Goal: Complete application form: Complete application form

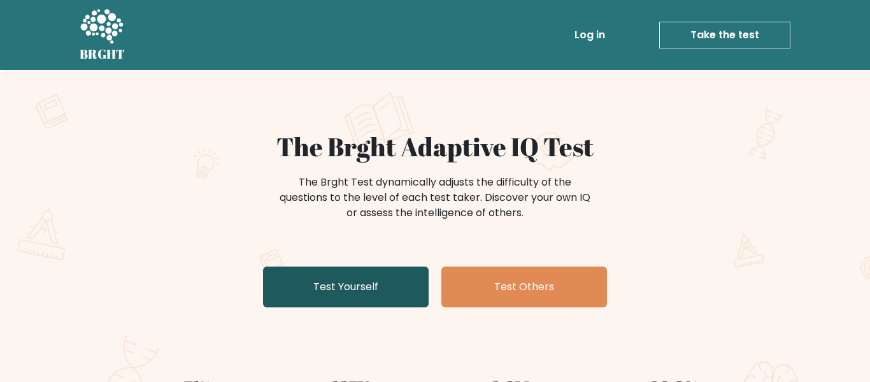
click at [381, 297] on link "Test Yourself" at bounding box center [346, 286] width 166 height 41
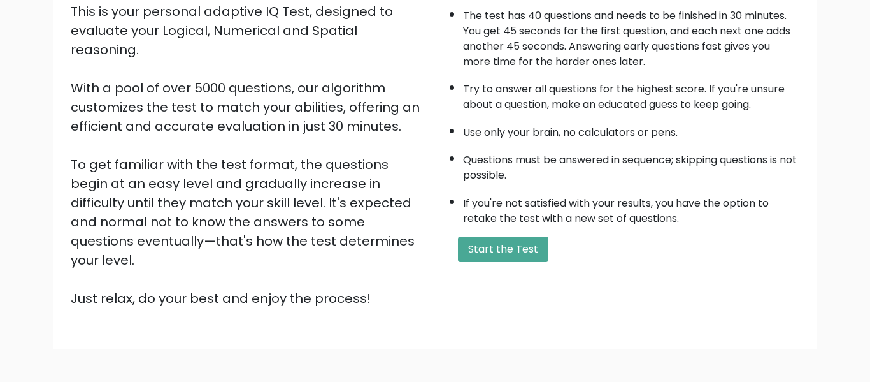
scroll to position [158, 0]
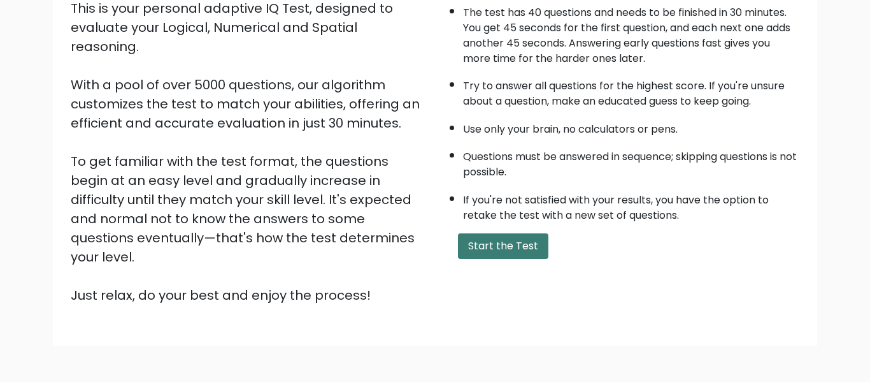
click at [506, 248] on button "Start the Test" at bounding box center [503, 245] width 90 height 25
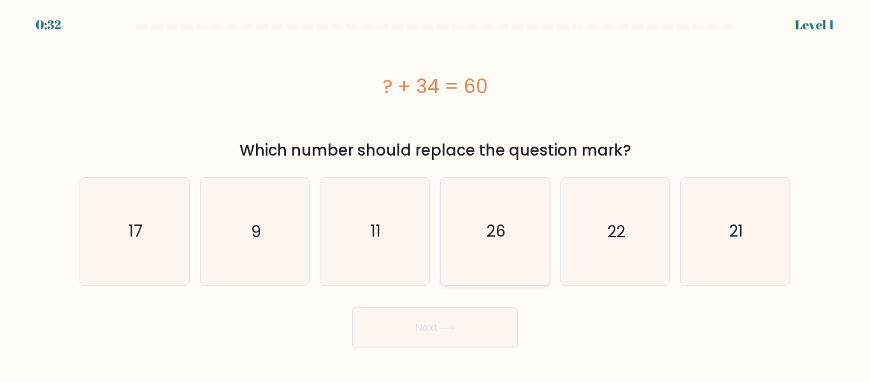
click at [475, 277] on icon "26" at bounding box center [495, 231] width 106 height 106
click at [436, 194] on input "d. 26" at bounding box center [435, 192] width 1 height 3
radio input "true"
click at [485, 320] on button "Next" at bounding box center [435, 327] width 166 height 41
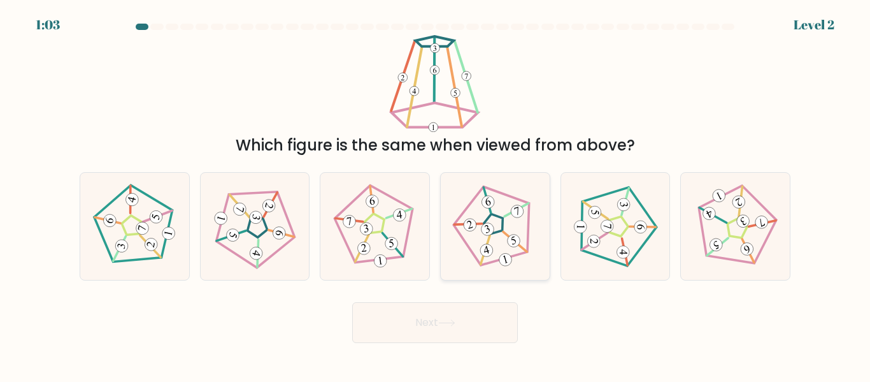
click at [495, 271] on div at bounding box center [495, 226] width 110 height 108
click at [436, 194] on input "d." at bounding box center [435, 192] width 1 height 3
radio input "true"
click at [385, 261] on 296 at bounding box center [380, 261] width 14 height 14
click at [435, 194] on input "c." at bounding box center [435, 192] width 1 height 3
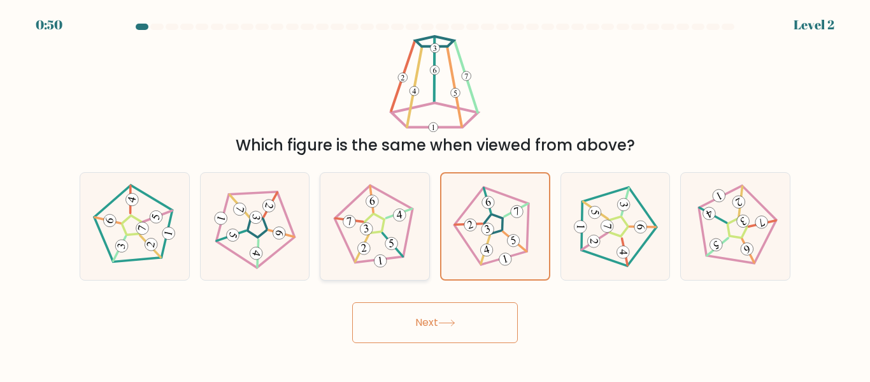
radio input "true"
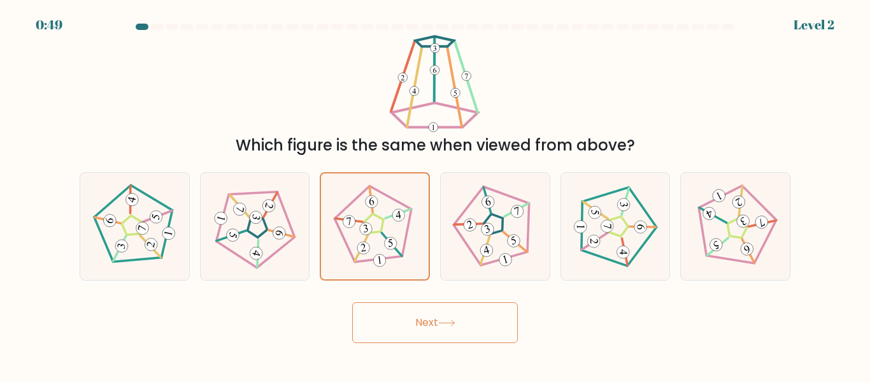
click at [416, 320] on button "Next" at bounding box center [435, 322] width 166 height 41
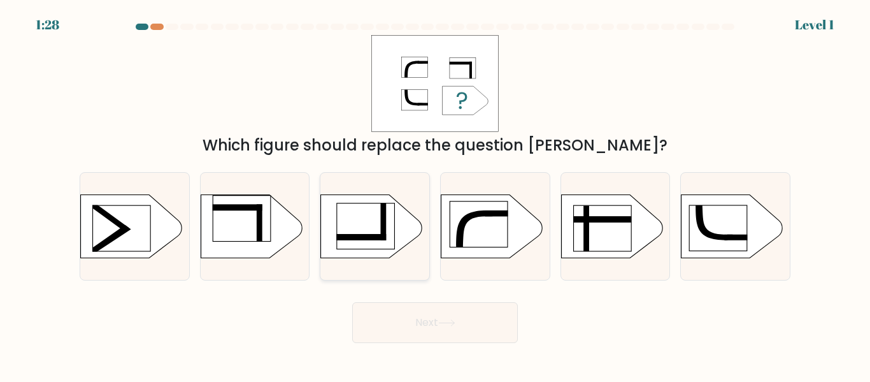
click at [385, 197] on rect at bounding box center [304, 188] width 283 height 215
click at [435, 194] on input "c." at bounding box center [435, 192] width 1 height 3
radio input "true"
click at [461, 325] on button "Next" at bounding box center [435, 322] width 166 height 41
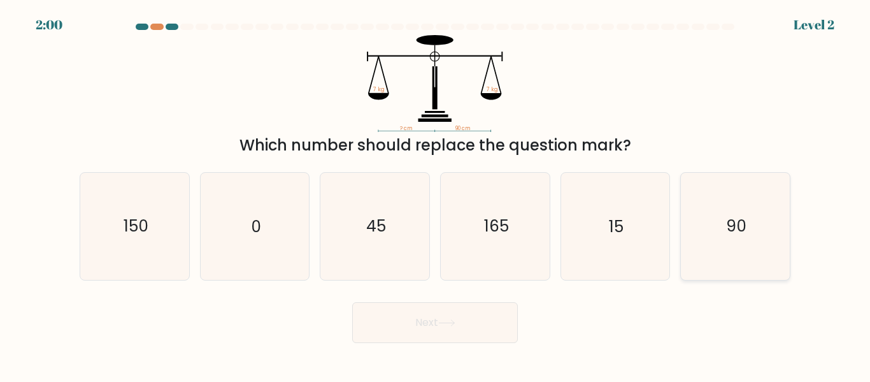
click at [708, 228] on icon "90" at bounding box center [735, 226] width 106 height 106
click at [436, 194] on input "f. 90" at bounding box center [435, 192] width 1 height 3
radio input "true"
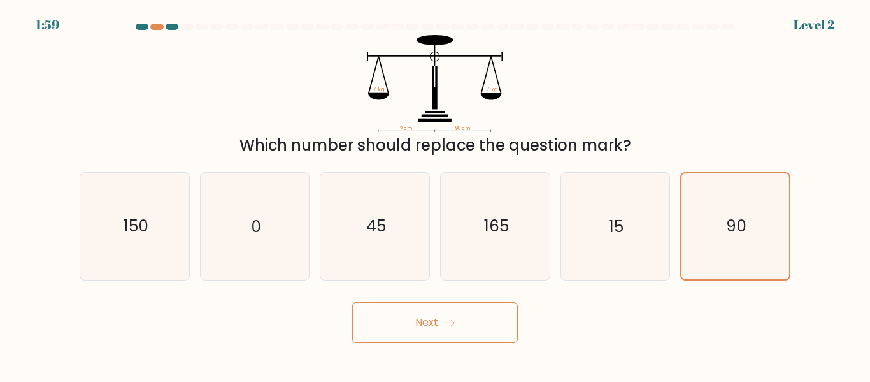
click at [498, 328] on button "Next" at bounding box center [435, 322] width 166 height 41
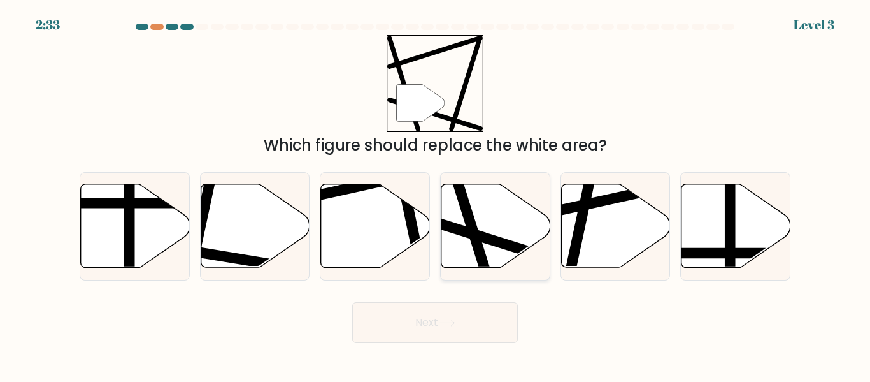
click at [480, 257] on line at bounding box center [458, 182] width 64 height 206
click at [436, 194] on input "d." at bounding box center [435, 192] width 1 height 3
radio input "true"
click at [477, 329] on button "Next" at bounding box center [435, 322] width 166 height 41
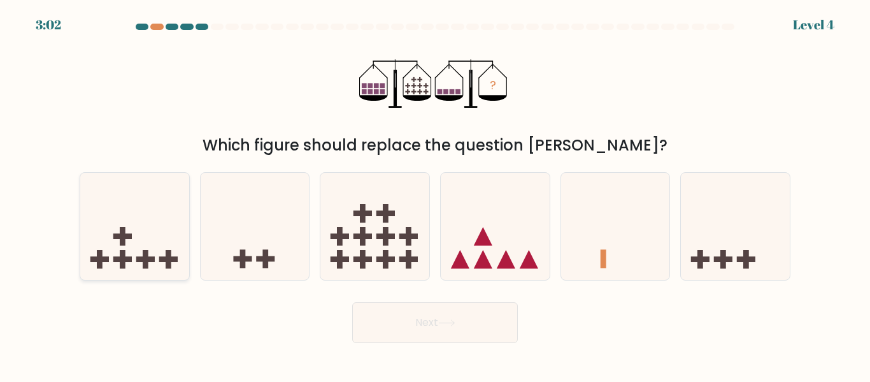
click at [114, 252] on icon at bounding box center [134, 226] width 109 height 90
click at [435, 194] on input "a." at bounding box center [435, 192] width 1 height 3
radio input "true"
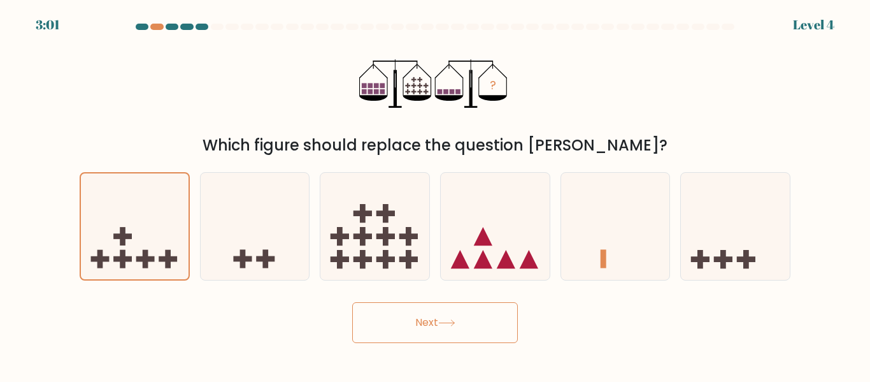
click at [424, 329] on button "Next" at bounding box center [435, 322] width 166 height 41
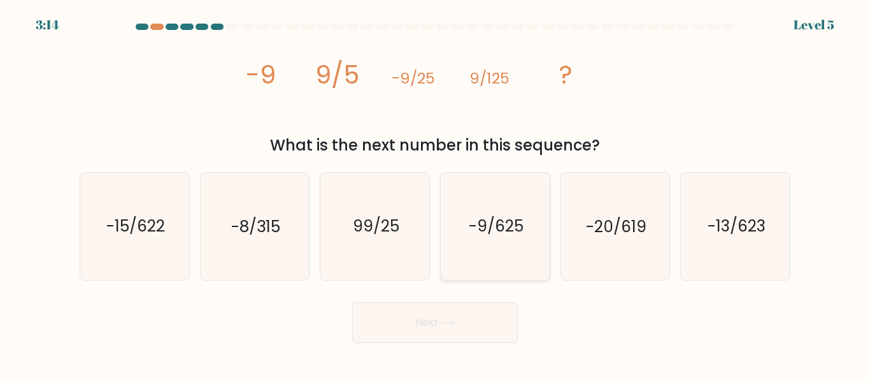
click at [505, 214] on icon "-9/625" at bounding box center [495, 226] width 106 height 106
click at [436, 194] on input "d. -9/625" at bounding box center [435, 192] width 1 height 3
radio input "true"
click at [493, 328] on button "Next" at bounding box center [435, 322] width 166 height 41
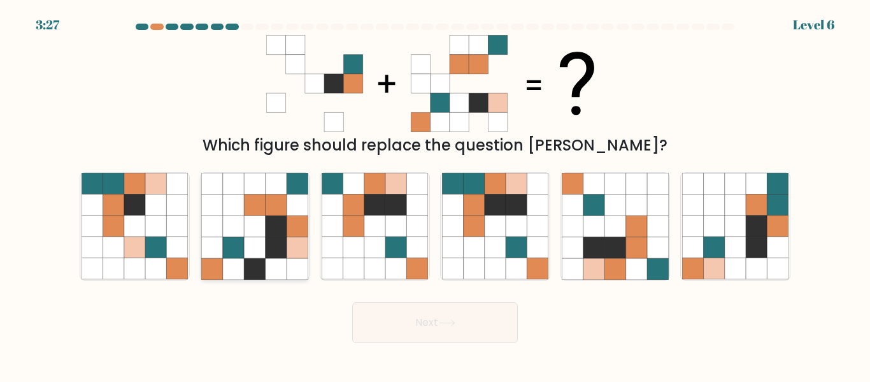
click at [271, 263] on icon at bounding box center [276, 268] width 21 height 21
click at [435, 194] on input "b." at bounding box center [435, 192] width 1 height 3
radio input "true"
click at [447, 331] on button "Next" at bounding box center [435, 322] width 166 height 41
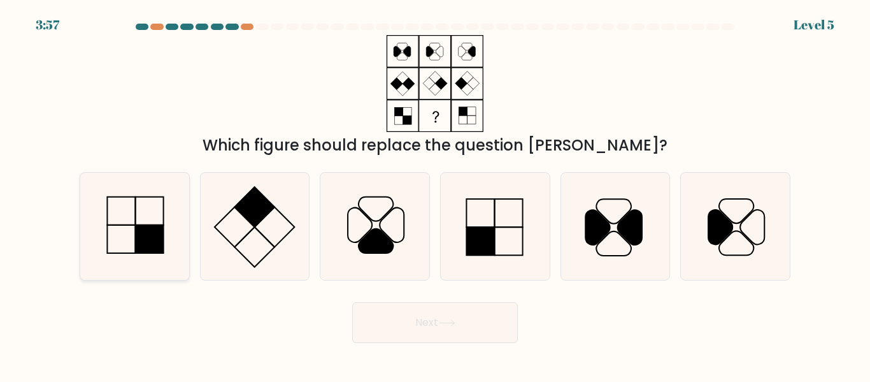
click at [103, 238] on icon at bounding box center [135, 226] width 106 height 106
click at [435, 194] on input "a." at bounding box center [435, 192] width 1 height 3
radio input "true"
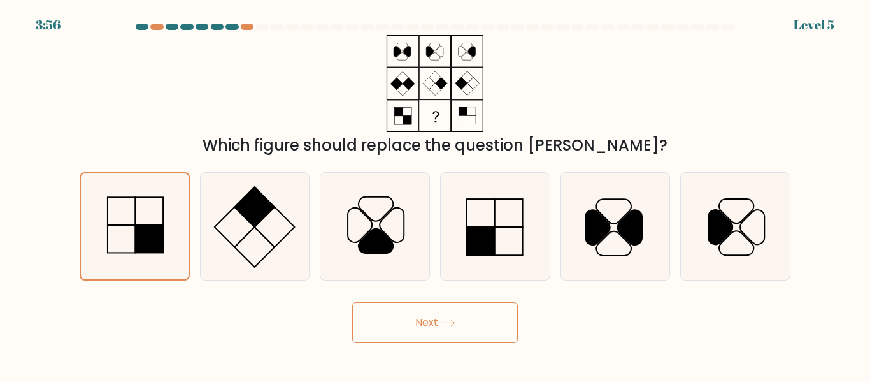
click at [401, 322] on button "Next" at bounding box center [435, 322] width 166 height 41
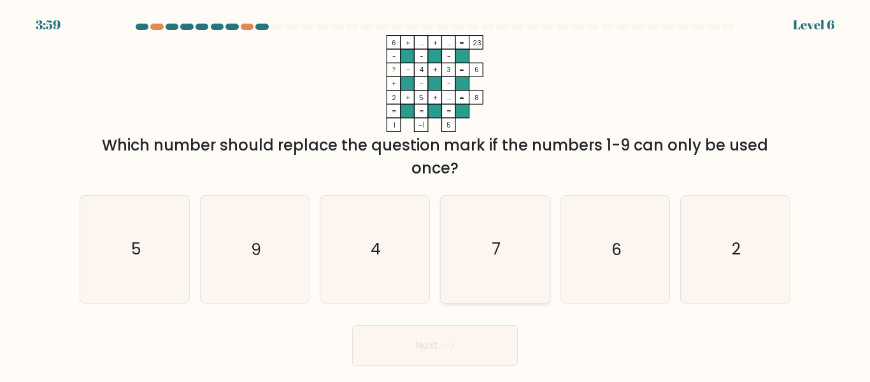
click at [482, 277] on icon "7" at bounding box center [495, 249] width 106 height 106
click at [436, 194] on input "d. 7" at bounding box center [435, 192] width 1 height 3
radio input "true"
click at [489, 342] on button "Next" at bounding box center [435, 345] width 166 height 41
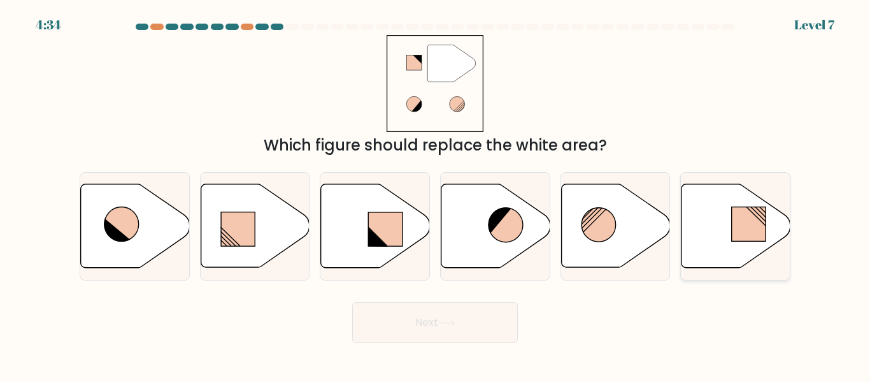
click at [692, 241] on icon at bounding box center [736, 225] width 109 height 83
click at [436, 194] on input "f." at bounding box center [435, 192] width 1 height 3
radio input "true"
click at [486, 318] on button "Next" at bounding box center [435, 322] width 166 height 41
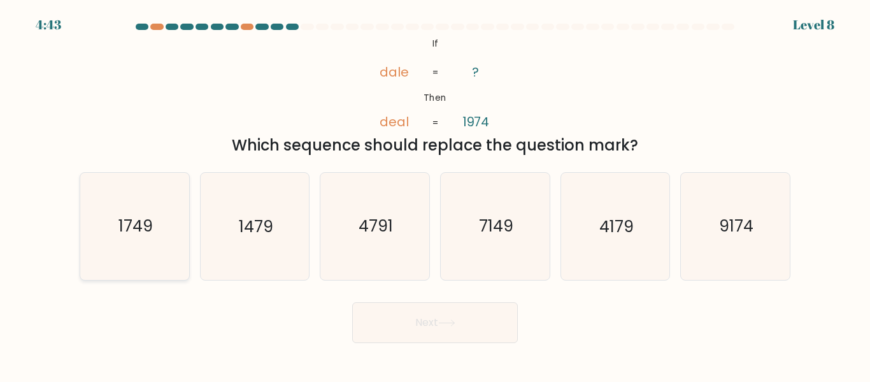
click at [122, 229] on text "1749" at bounding box center [136, 226] width 34 height 22
click at [435, 194] on input "a. 1749" at bounding box center [435, 192] width 1 height 3
radio input "true"
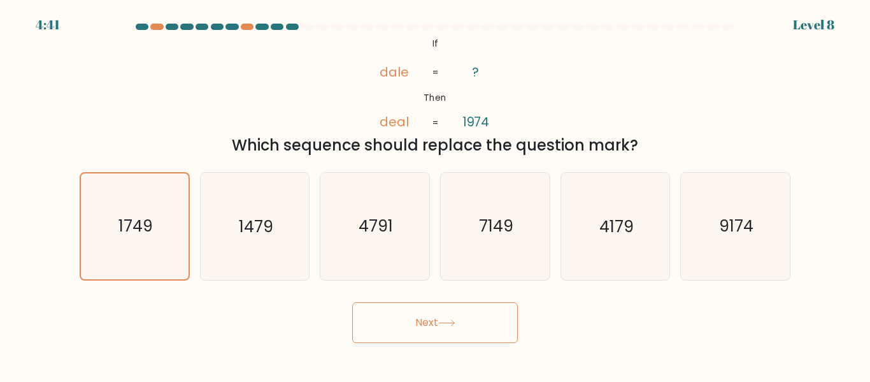
click at [439, 321] on button "Next" at bounding box center [435, 322] width 166 height 41
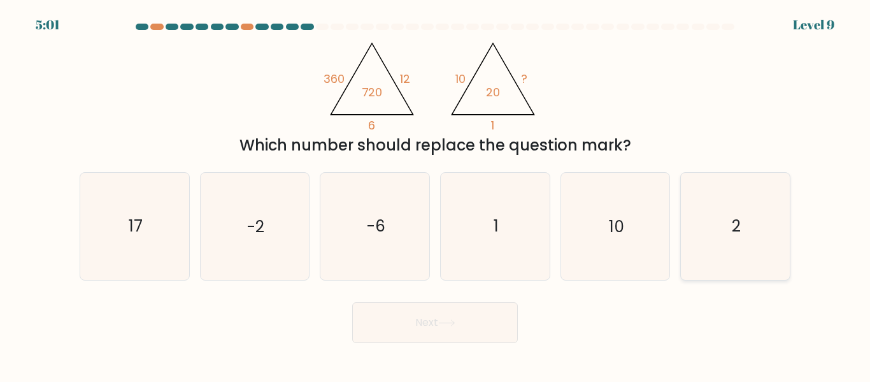
click at [749, 269] on icon "2" at bounding box center [735, 226] width 106 height 106
click at [436, 194] on input "f. 2" at bounding box center [435, 192] width 1 height 3
radio input "true"
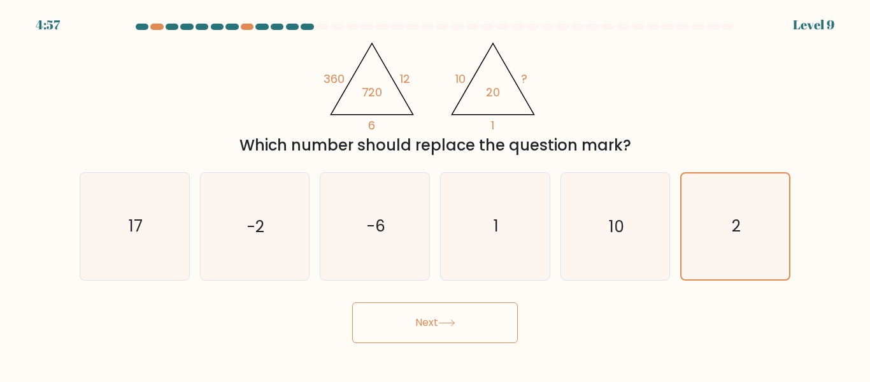
click at [456, 323] on icon at bounding box center [446, 322] width 17 height 7
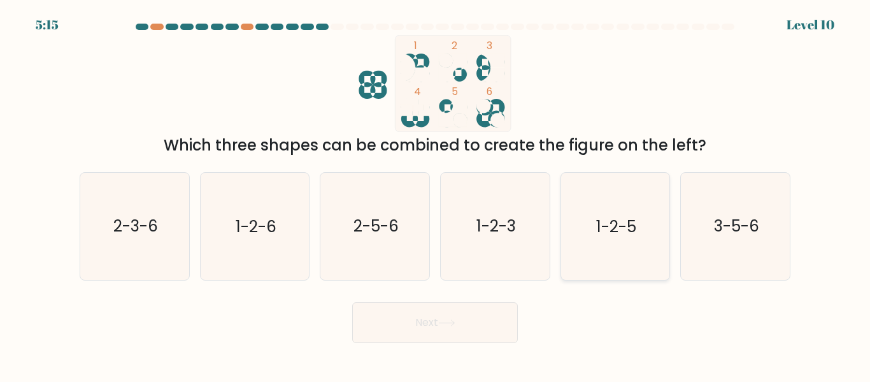
click at [629, 240] on icon "1-2-5" at bounding box center [615, 226] width 106 height 106
click at [436, 194] on input "e. 1-2-5" at bounding box center [435, 192] width 1 height 3
radio input "true"
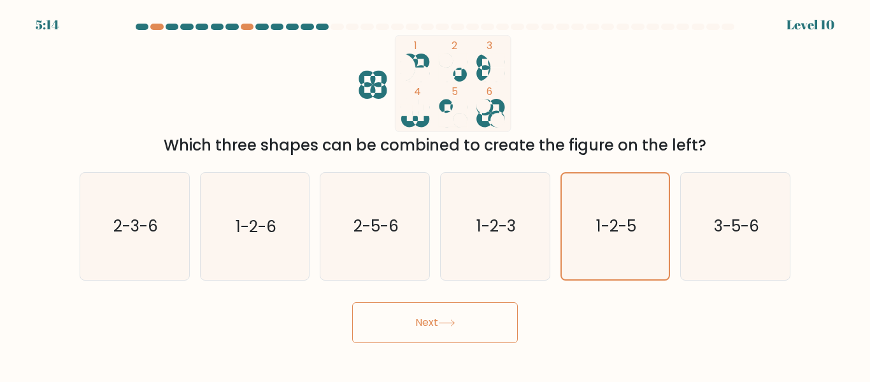
click at [489, 347] on body "5:14 Level 10" at bounding box center [435, 191] width 870 height 382
click at [492, 333] on button "Next" at bounding box center [435, 322] width 166 height 41
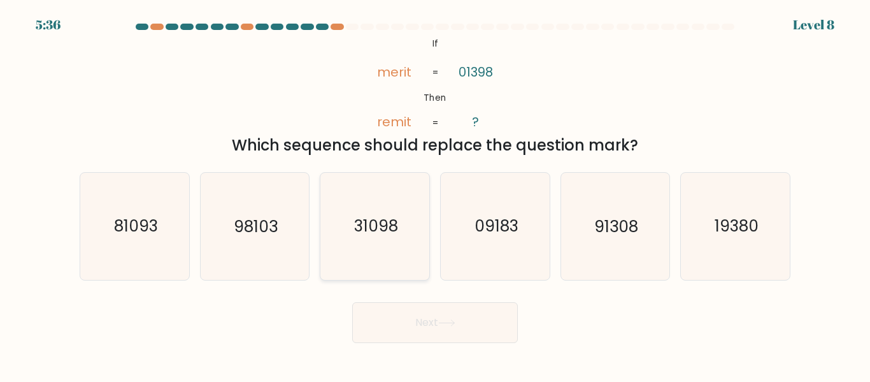
click at [382, 226] on text "31098" at bounding box center [376, 226] width 44 height 22
click at [435, 194] on input "c. 31098" at bounding box center [435, 192] width 1 height 3
radio input "true"
click at [486, 317] on button "Next" at bounding box center [435, 322] width 166 height 41
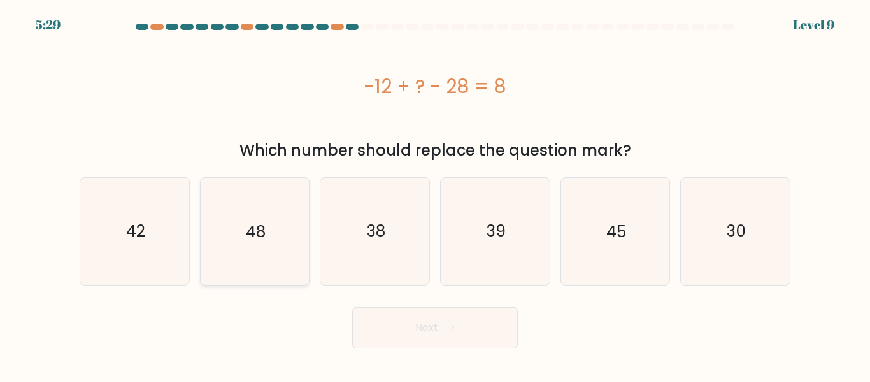
click at [294, 260] on icon "48" at bounding box center [254, 231] width 106 height 106
click at [435, 194] on input "b. 48" at bounding box center [435, 192] width 1 height 3
radio input "true"
click at [389, 263] on icon "38" at bounding box center [375, 231] width 106 height 106
click at [435, 194] on input "c. 38" at bounding box center [435, 192] width 1 height 3
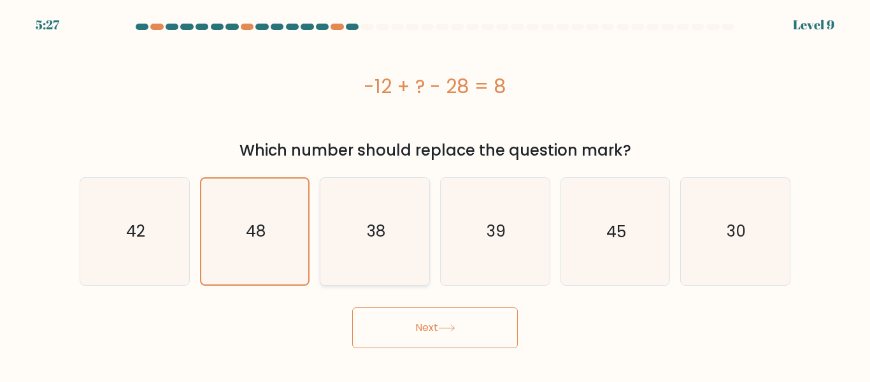
radio input "true"
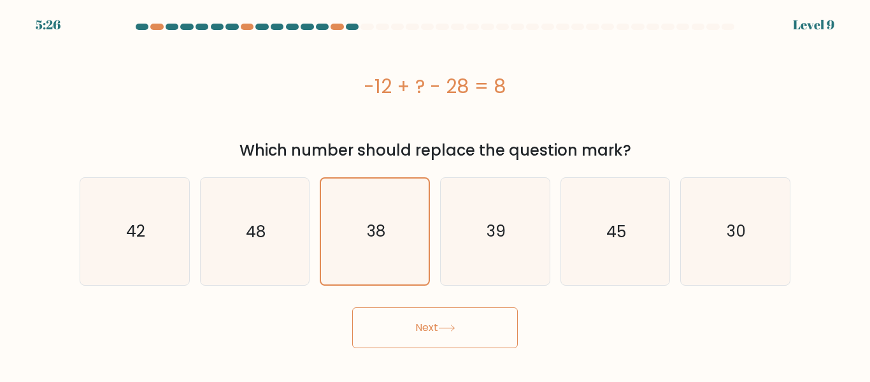
click at [463, 331] on button "Next" at bounding box center [435, 327] width 166 height 41
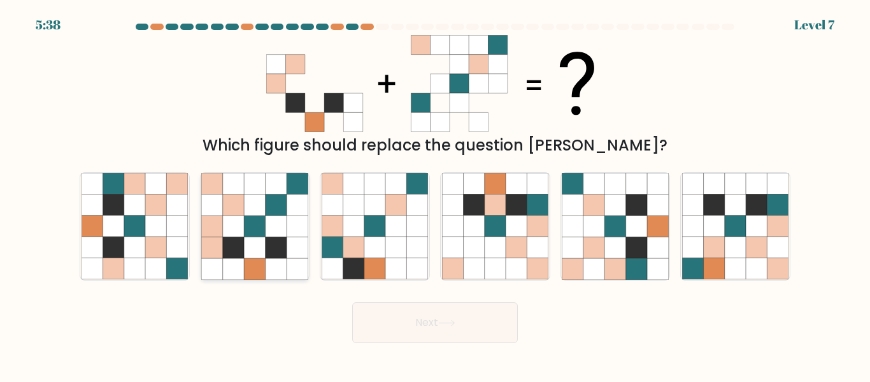
click at [226, 257] on icon at bounding box center [233, 247] width 21 height 21
click at [435, 194] on input "b." at bounding box center [435, 192] width 1 height 3
radio input "true"
click at [428, 315] on button "Next" at bounding box center [435, 322] width 166 height 41
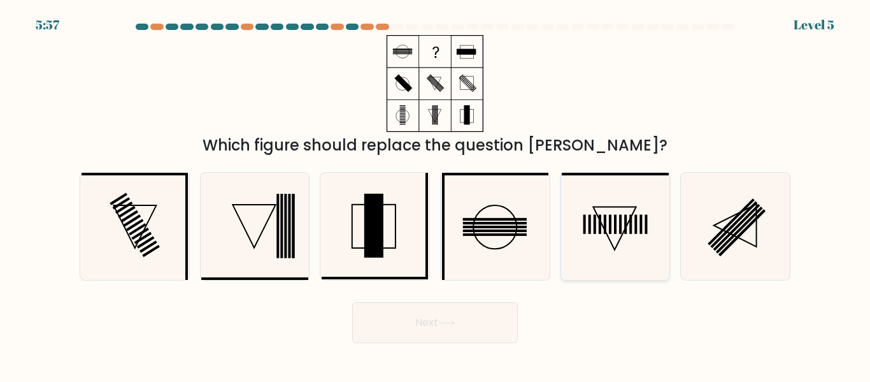
click at [624, 255] on icon at bounding box center [615, 226] width 106 height 106
click at [436, 194] on input "e." at bounding box center [435, 192] width 1 height 3
radio input "true"
click at [446, 329] on button "Next" at bounding box center [435, 322] width 166 height 41
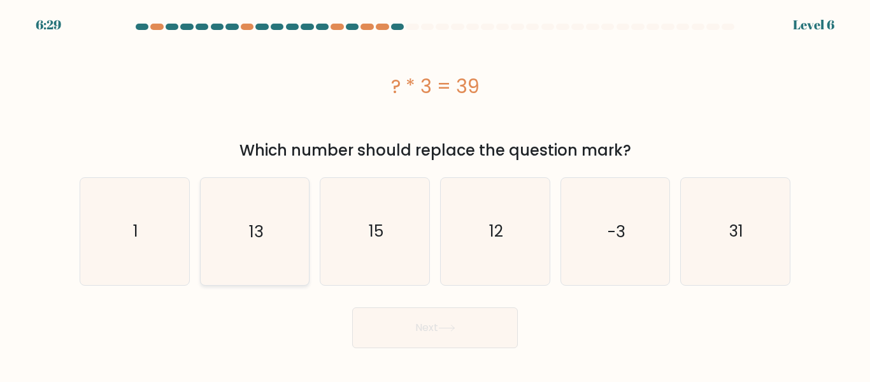
click at [220, 257] on icon "13" at bounding box center [254, 231] width 106 height 106
click at [435, 194] on input "b. 13" at bounding box center [435, 192] width 1 height 3
radio input "true"
click at [446, 323] on button "Next" at bounding box center [435, 327] width 166 height 41
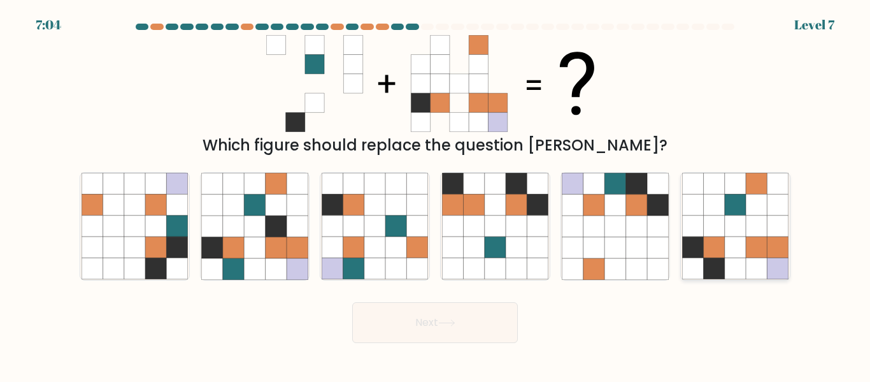
click at [742, 237] on icon at bounding box center [735, 247] width 21 height 21
click at [436, 194] on input "f." at bounding box center [435, 192] width 1 height 3
radio input "true"
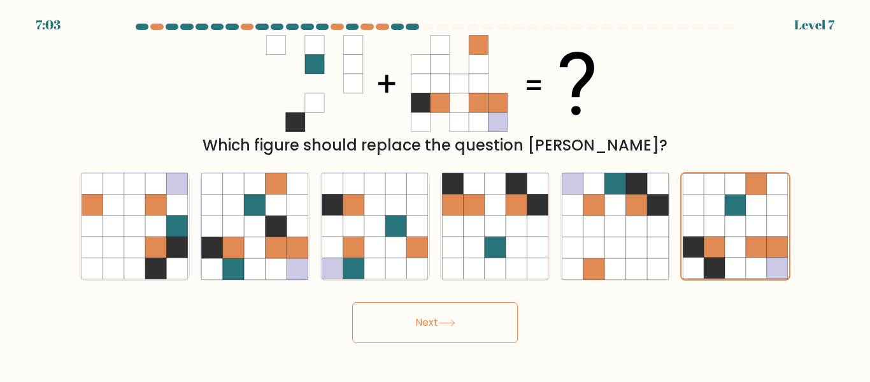
click at [454, 330] on button "Next" at bounding box center [435, 322] width 166 height 41
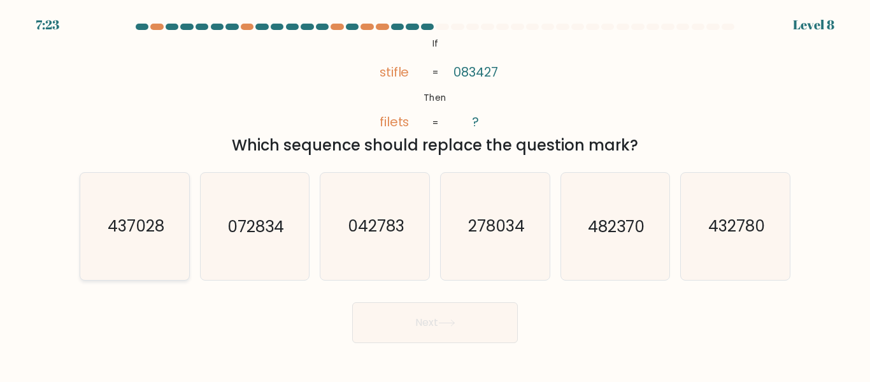
click at [148, 225] on text "437028" at bounding box center [135, 226] width 57 height 22
click at [435, 194] on input "a. 437028" at bounding box center [435, 192] width 1 height 3
radio input "true"
click at [470, 322] on button "Next" at bounding box center [435, 322] width 166 height 41
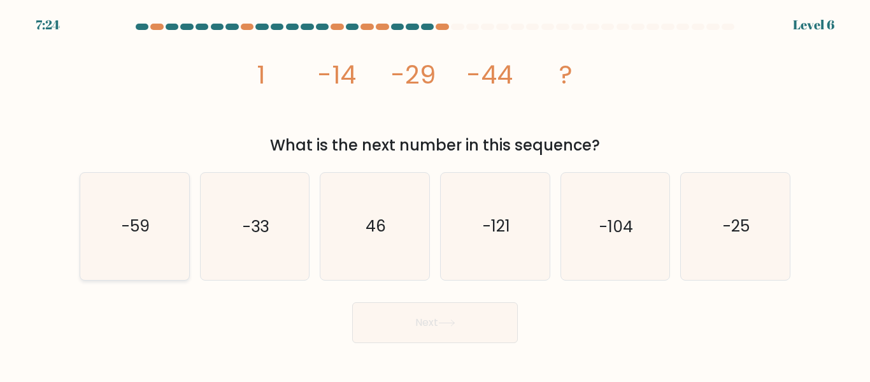
click at [154, 248] on icon "-59" at bounding box center [135, 226] width 106 height 106
click at [435, 194] on input "a. -59" at bounding box center [435, 192] width 1 height 3
radio input "true"
click at [482, 327] on button "Next" at bounding box center [435, 322] width 166 height 41
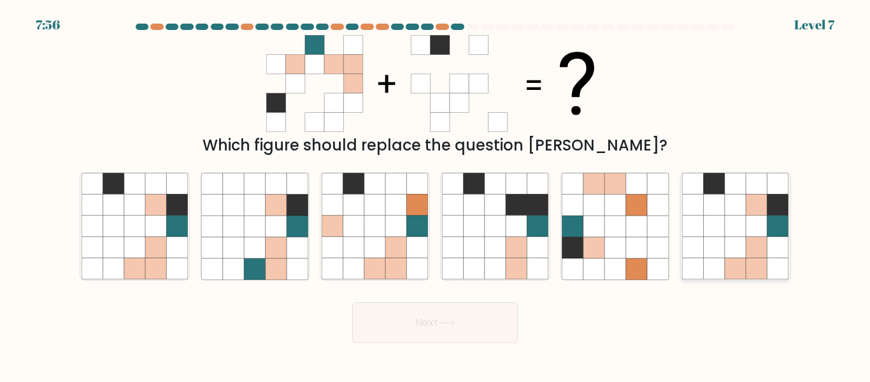
click at [727, 259] on icon at bounding box center [735, 268] width 21 height 21
click at [436, 194] on input "f." at bounding box center [435, 192] width 1 height 3
radio input "true"
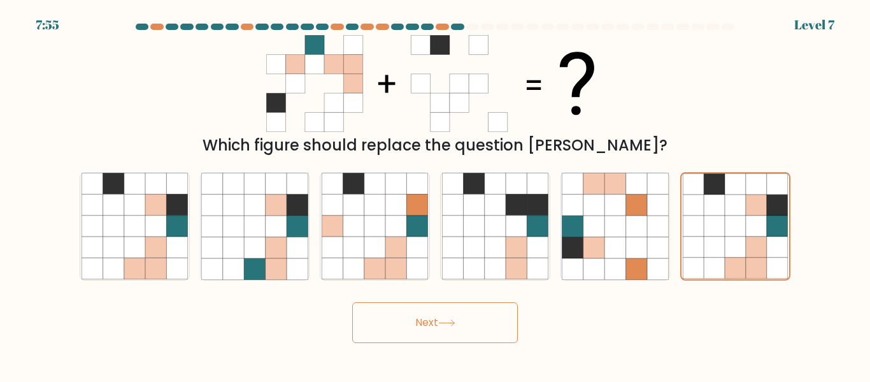
click at [431, 318] on button "Next" at bounding box center [435, 322] width 166 height 41
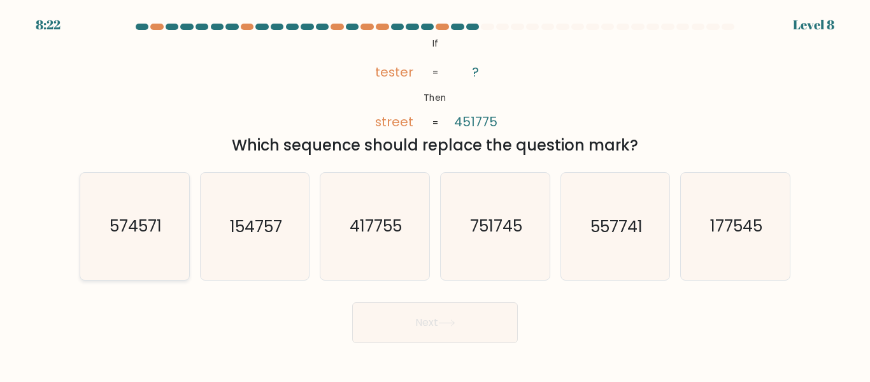
click at [131, 250] on icon "574571" at bounding box center [135, 226] width 106 height 106
click at [435, 194] on input "a. 574571" at bounding box center [435, 192] width 1 height 3
radio input "true"
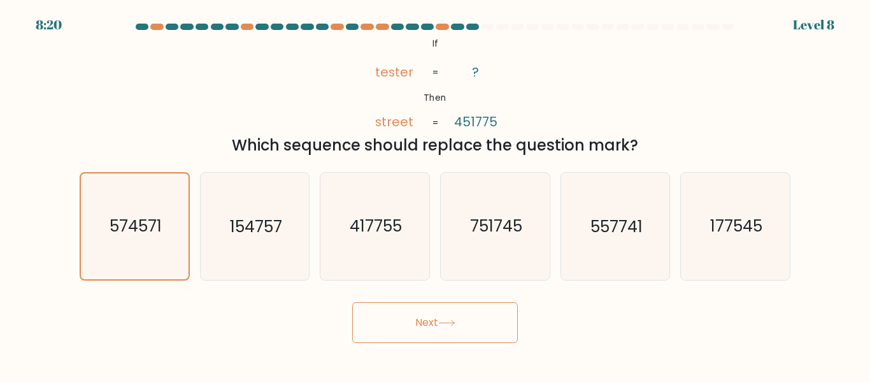
click at [451, 317] on button "Next" at bounding box center [435, 322] width 166 height 41
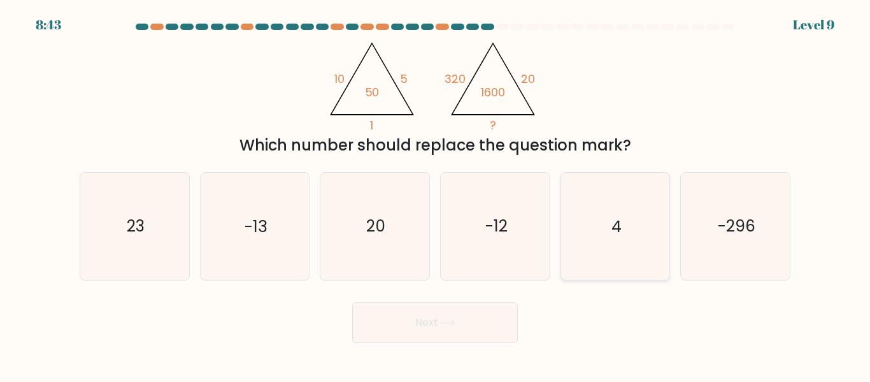
click at [591, 248] on icon "4" at bounding box center [615, 226] width 106 height 106
click at [436, 194] on input "e. 4" at bounding box center [435, 192] width 1 height 3
radio input "true"
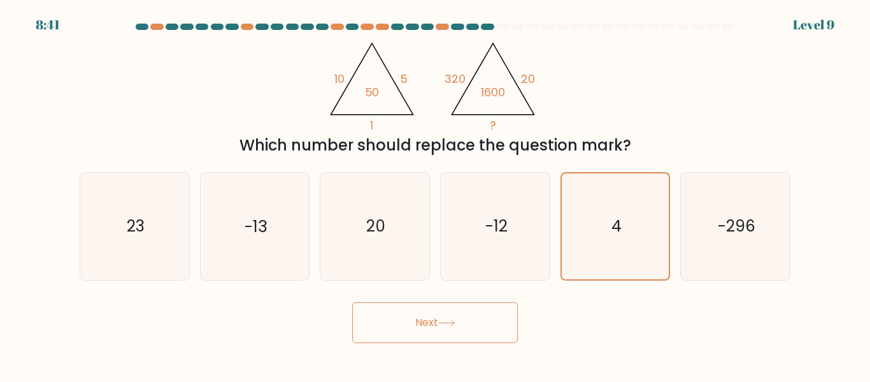
click at [481, 337] on button "Next" at bounding box center [435, 322] width 166 height 41
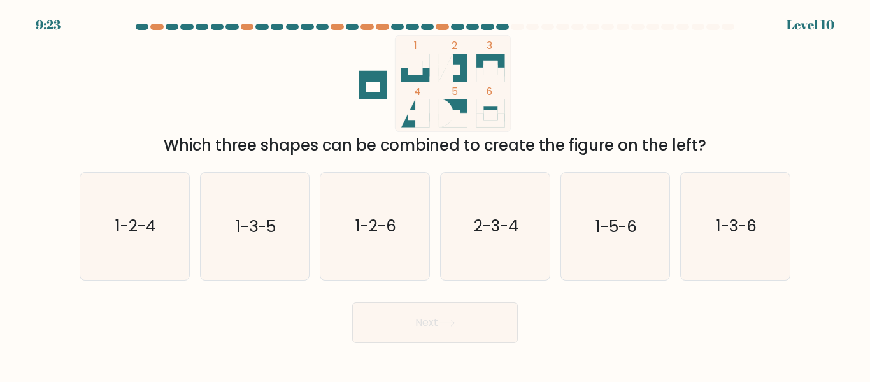
click at [481, 337] on button "Next" at bounding box center [435, 322] width 166 height 41
click at [777, 104] on div "1 2 3 4 5 6 Which three shapes can be combined to create the figure on the left?" at bounding box center [435, 96] width 726 height 122
click at [754, 185] on icon "1-3-6" at bounding box center [735, 226] width 106 height 106
click at [436, 191] on input "f. 1-3-6" at bounding box center [435, 192] width 1 height 3
radio input "true"
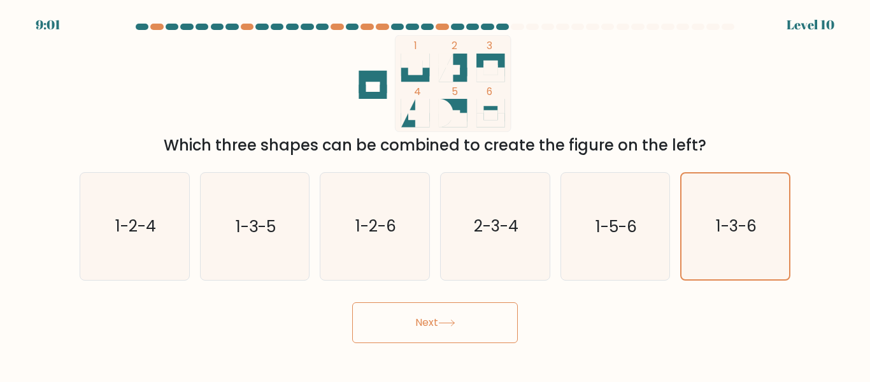
click at [462, 339] on button "Next" at bounding box center [435, 322] width 166 height 41
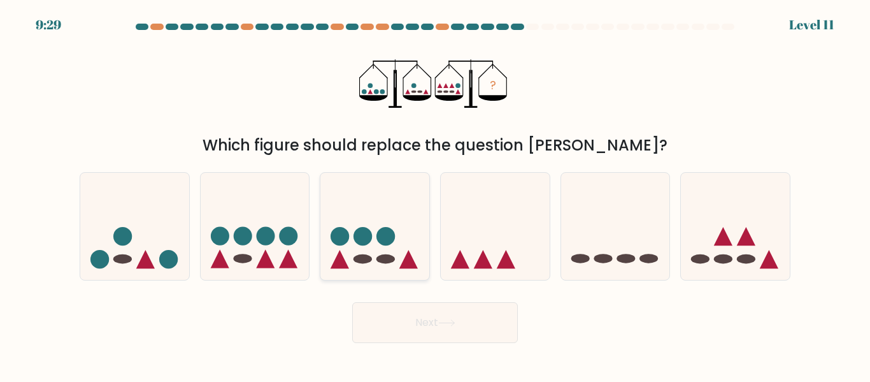
click at [350, 231] on icon at bounding box center [374, 226] width 109 height 90
click at [435, 194] on input "c." at bounding box center [435, 192] width 1 height 3
radio input "true"
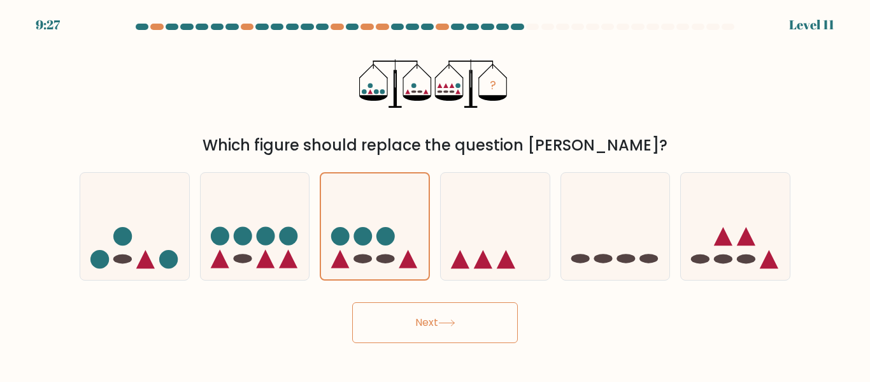
click at [448, 314] on button "Next" at bounding box center [435, 322] width 166 height 41
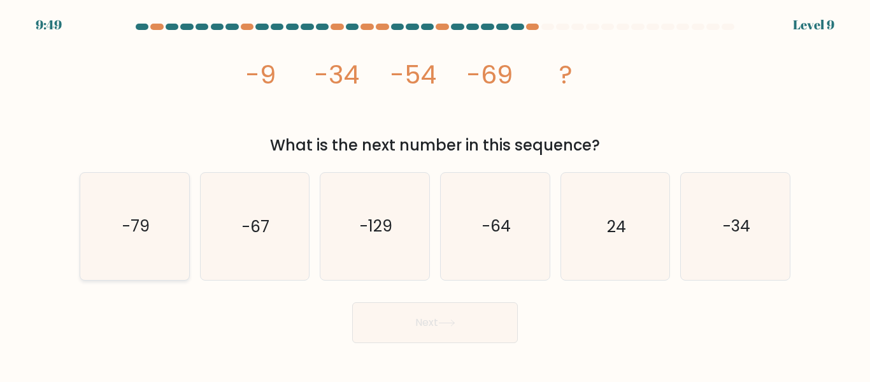
click at [162, 218] on icon "-79" at bounding box center [135, 226] width 106 height 106
click at [435, 194] on input "a. -79" at bounding box center [435, 192] width 1 height 3
radio input "true"
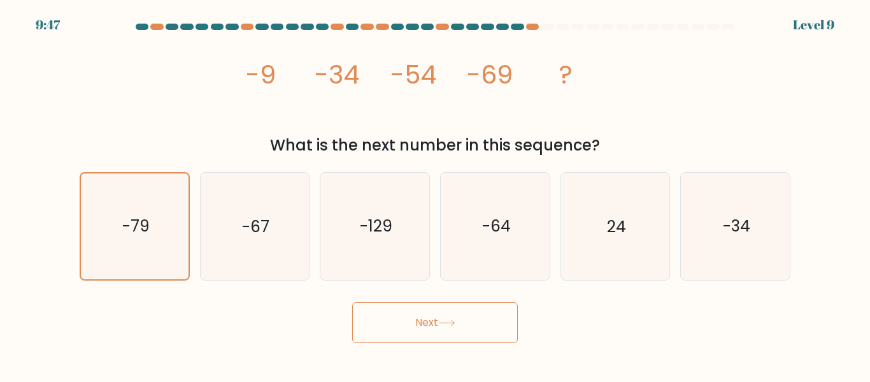
click at [478, 317] on button "Next" at bounding box center [435, 322] width 166 height 41
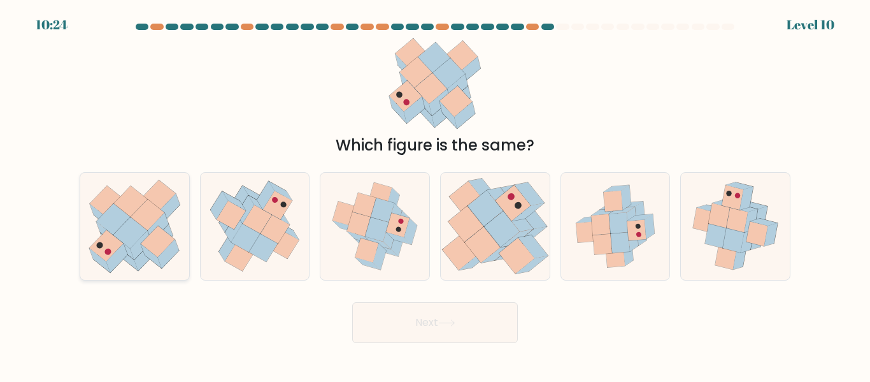
click at [164, 234] on icon at bounding box center [158, 241] width 34 height 31
click at [435, 194] on input "a." at bounding box center [435, 192] width 1 height 3
radio input "true"
click at [463, 336] on button "Next" at bounding box center [435, 322] width 166 height 41
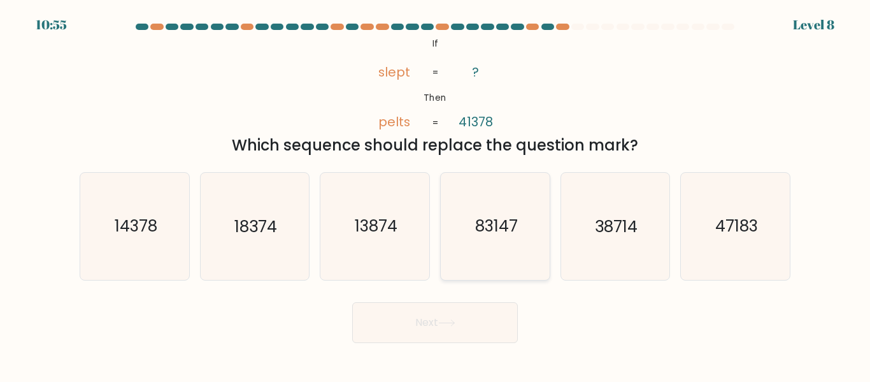
click at [509, 225] on text "83147" at bounding box center [496, 226] width 43 height 22
click at [436, 194] on input "d. 83147" at bounding box center [435, 192] width 1 height 3
radio input "true"
click at [483, 337] on button "Next" at bounding box center [435, 322] width 166 height 41
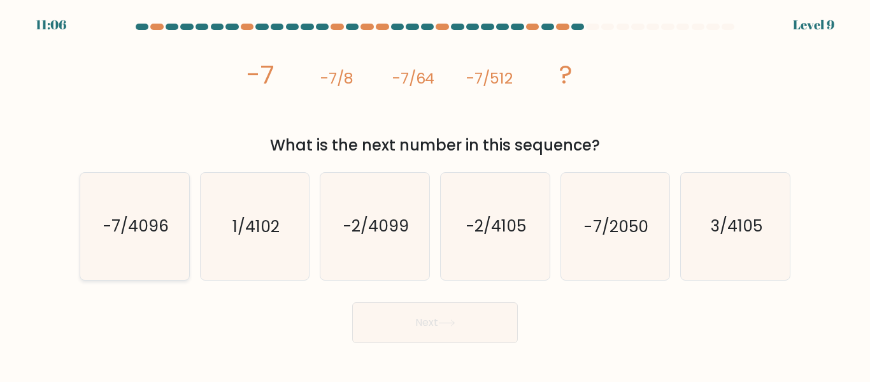
click at [149, 247] on icon "-7/4096" at bounding box center [135, 226] width 106 height 106
click at [435, 194] on input "a. -7/4096" at bounding box center [435, 192] width 1 height 3
radio input "true"
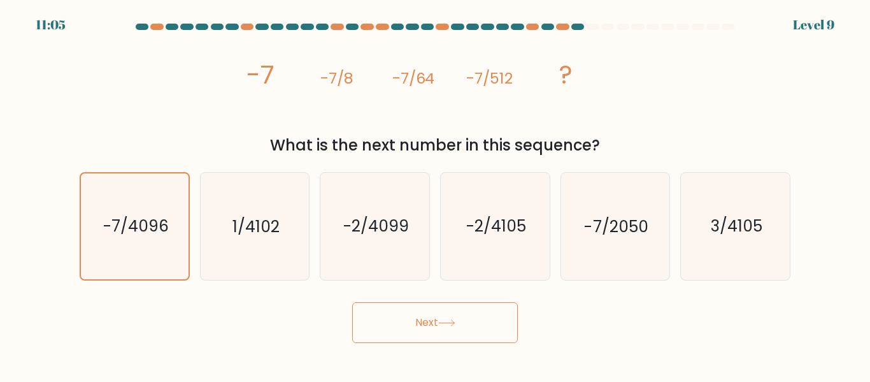
click at [364, 322] on button "Next" at bounding box center [435, 322] width 166 height 41
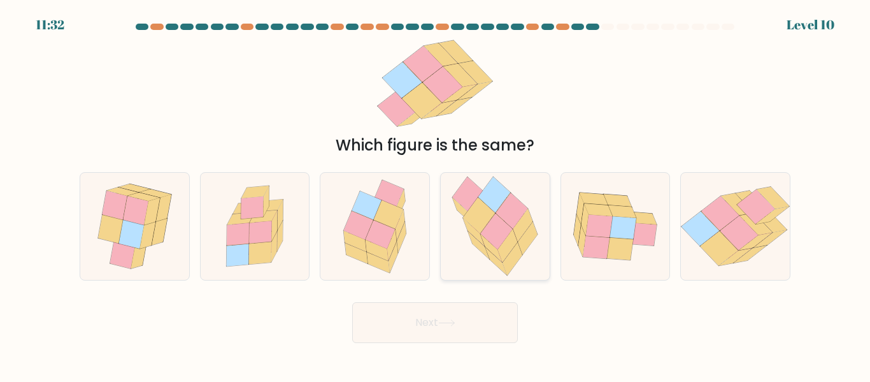
click at [498, 234] on icon at bounding box center [497, 231] width 32 height 36
click at [436, 194] on input "d." at bounding box center [435, 192] width 1 height 3
radio input "true"
click at [482, 333] on button "Next" at bounding box center [435, 322] width 166 height 41
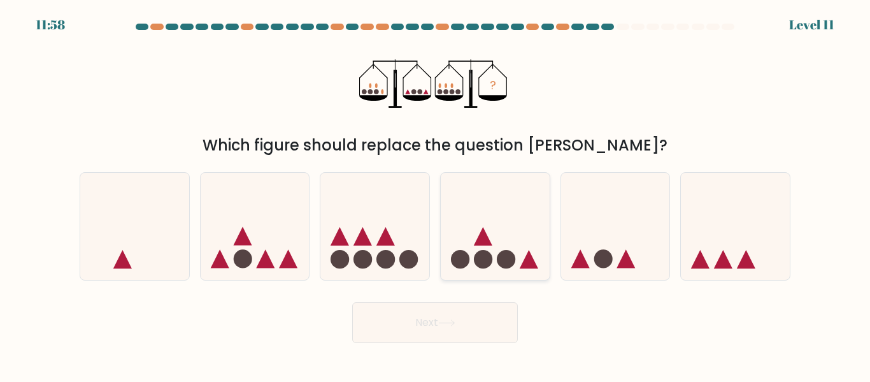
click at [521, 267] on icon at bounding box center [528, 259] width 18 height 18
click at [436, 194] on input "d." at bounding box center [435, 192] width 1 height 3
radio input "true"
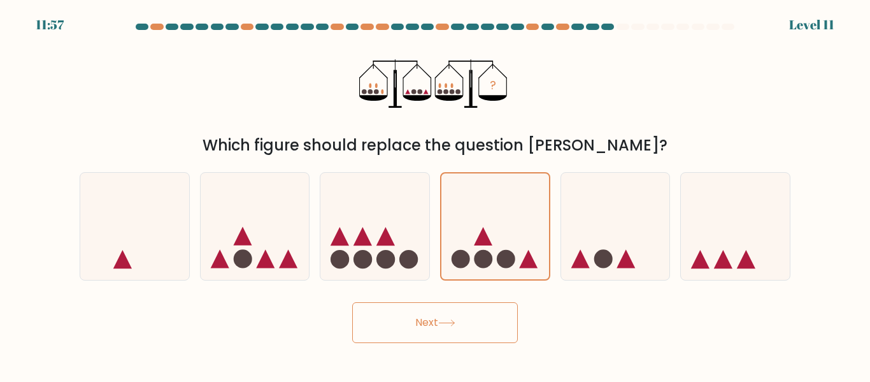
click at [505, 318] on button "Next" at bounding box center [435, 322] width 166 height 41
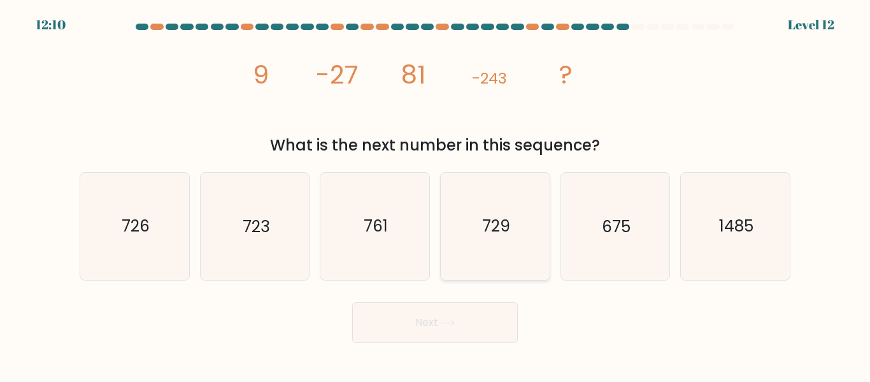
click at [513, 241] on icon "729" at bounding box center [495, 226] width 106 height 106
click at [436, 194] on input "d. 729" at bounding box center [435, 192] width 1 height 3
radio input "true"
click at [471, 329] on button "Next" at bounding box center [435, 322] width 166 height 41
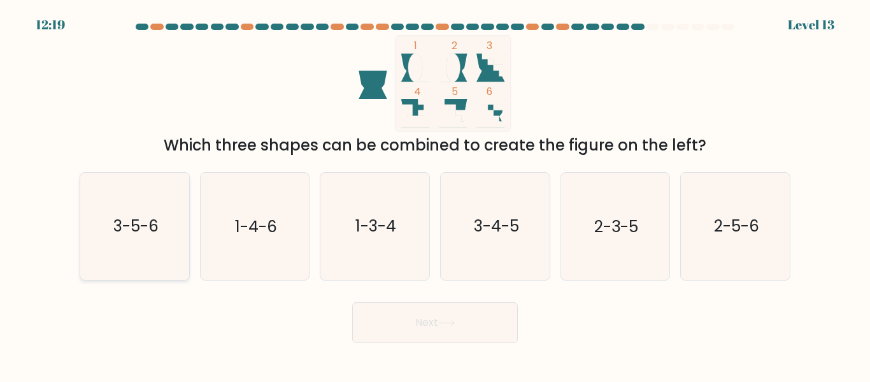
click at [98, 211] on icon "3-5-6" at bounding box center [135, 226] width 106 height 106
click at [435, 194] on input "a. 3-5-6" at bounding box center [435, 192] width 1 height 3
radio input "true"
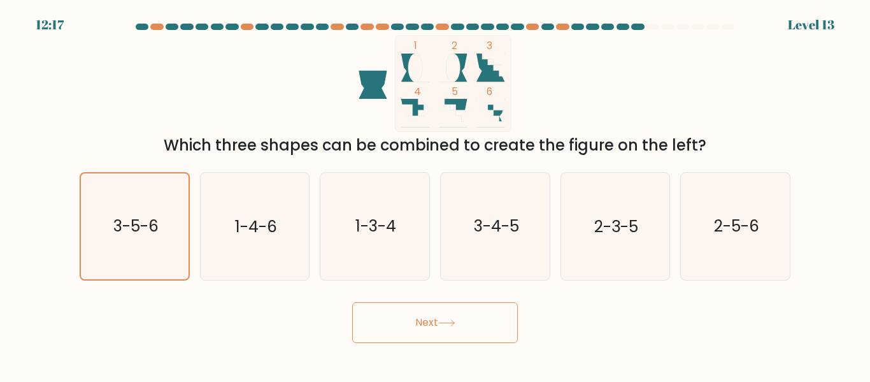
click at [491, 337] on button "Next" at bounding box center [435, 322] width 166 height 41
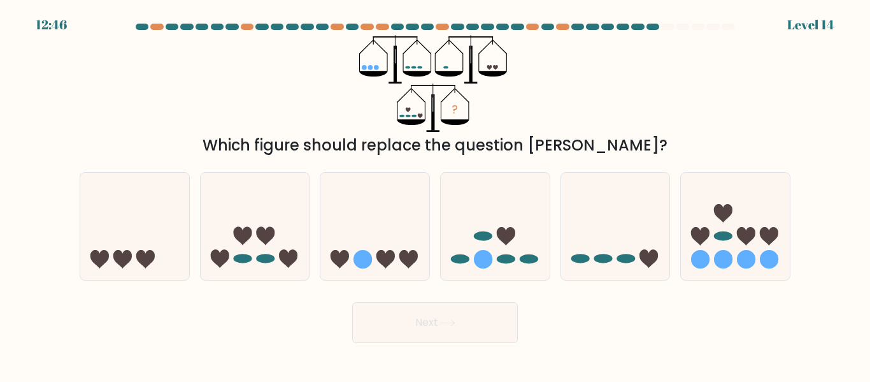
click at [545, 356] on body "12:46 Level 14" at bounding box center [435, 191] width 870 height 382
click at [271, 262] on ellipse at bounding box center [265, 259] width 18 height 10
click at [435, 194] on input "b." at bounding box center [435, 192] width 1 height 3
radio input "true"
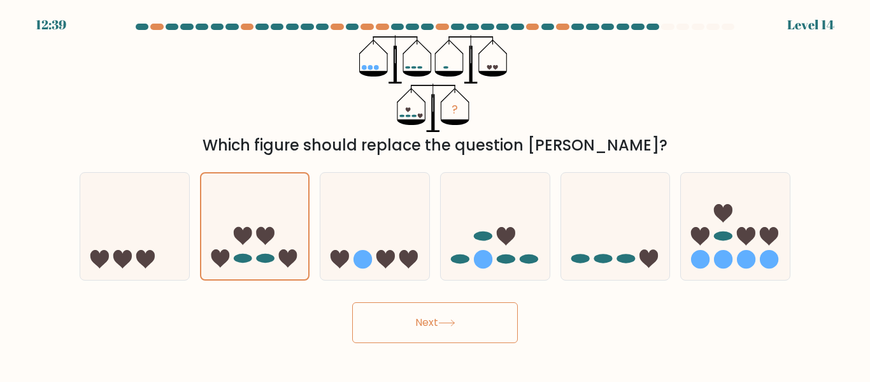
click at [401, 314] on button "Next" at bounding box center [435, 322] width 166 height 41
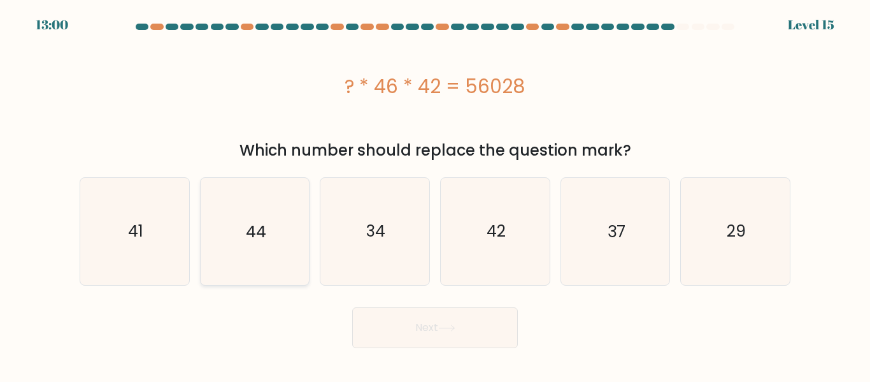
click at [279, 240] on icon "44" at bounding box center [254, 231] width 106 height 106
click at [435, 194] on input "b. 44" at bounding box center [435, 192] width 1 height 3
radio input "true"
click at [480, 352] on body "12:58 Level 15" at bounding box center [435, 191] width 870 height 382
click at [480, 328] on button "Next" at bounding box center [435, 327] width 166 height 41
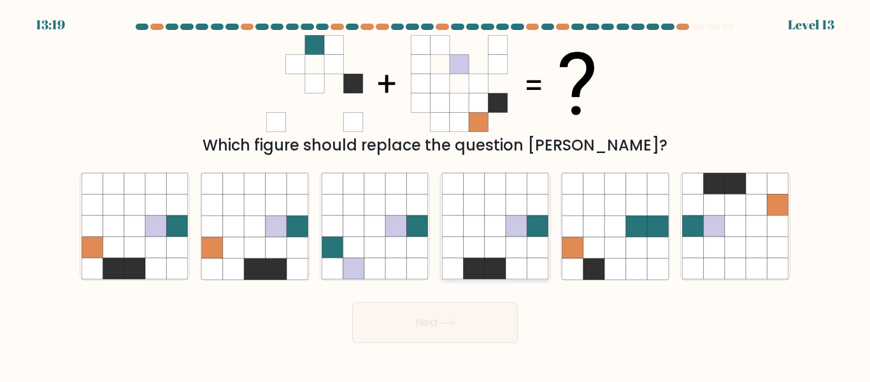
click at [531, 252] on icon at bounding box center [537, 247] width 21 height 21
click at [436, 194] on input "d." at bounding box center [435, 192] width 1 height 3
radio input "true"
click at [463, 322] on button "Next" at bounding box center [435, 322] width 166 height 41
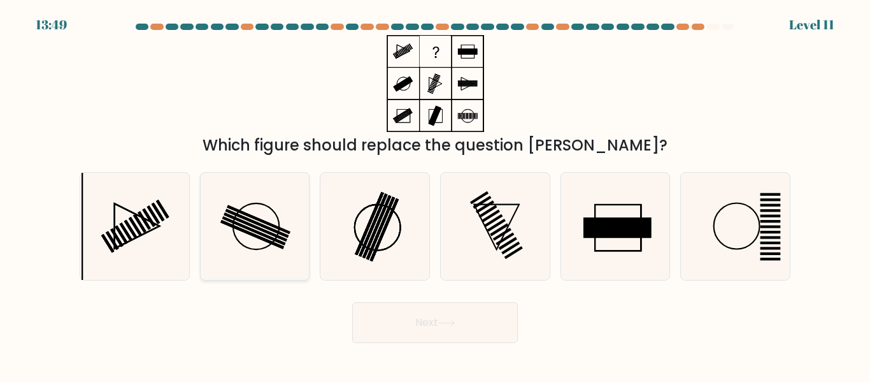
click at [304, 241] on icon at bounding box center [254, 226] width 106 height 106
click at [435, 194] on input "b." at bounding box center [435, 192] width 1 height 3
radio input "true"
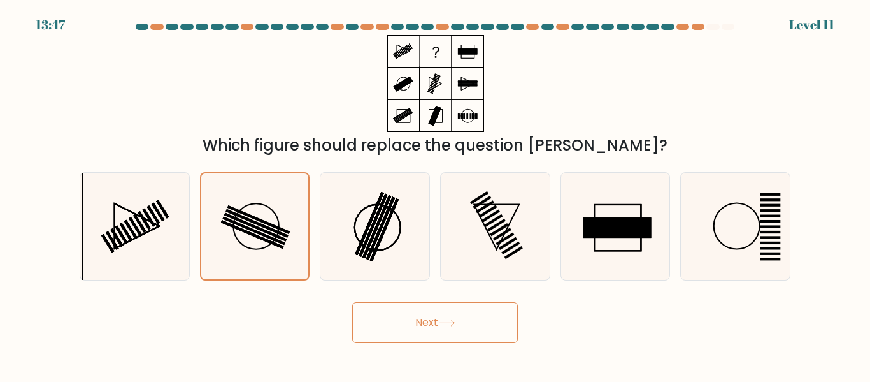
click at [416, 313] on button "Next" at bounding box center [435, 322] width 166 height 41
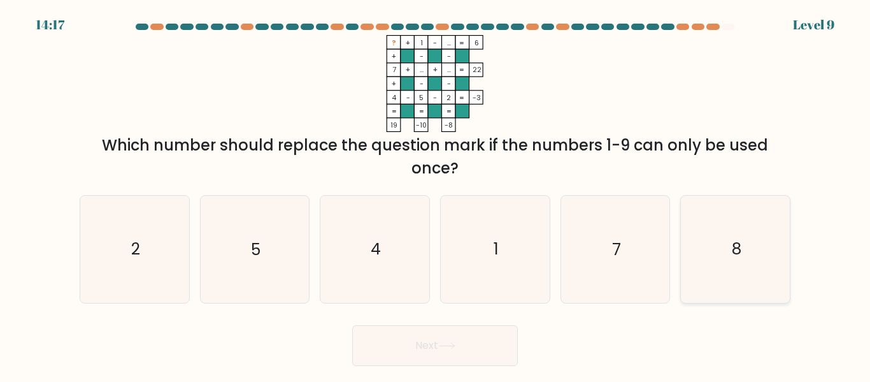
click at [705, 285] on icon "8" at bounding box center [735, 249] width 106 height 106
click at [436, 194] on input "f. 8" at bounding box center [435, 192] width 1 height 3
radio input "true"
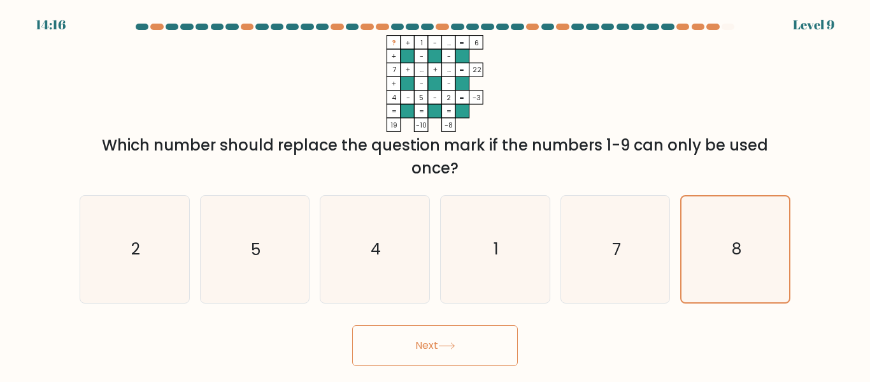
click at [466, 354] on button "Next" at bounding box center [435, 345] width 166 height 41
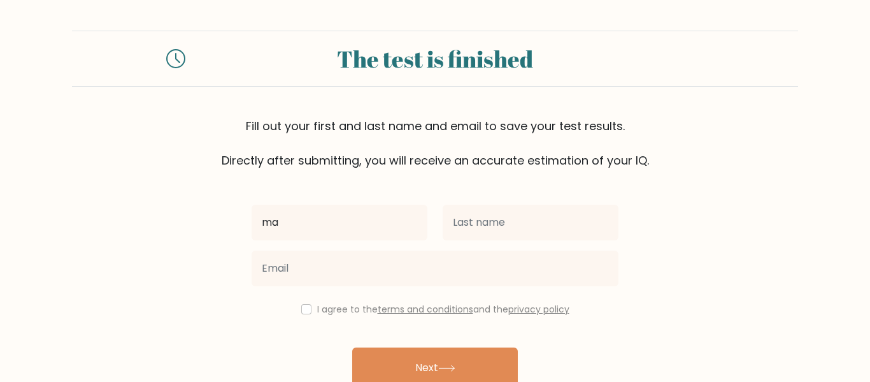
type input "m"
type input "LJ"
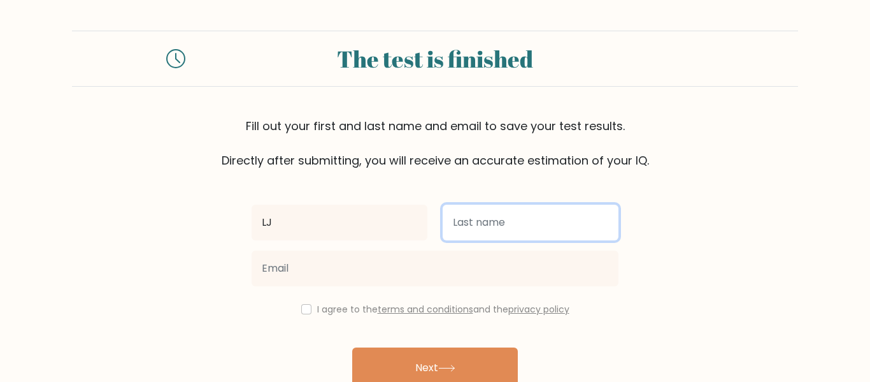
click at [519, 222] on input "text" at bounding box center [531, 223] width 176 height 36
type input "Roach"
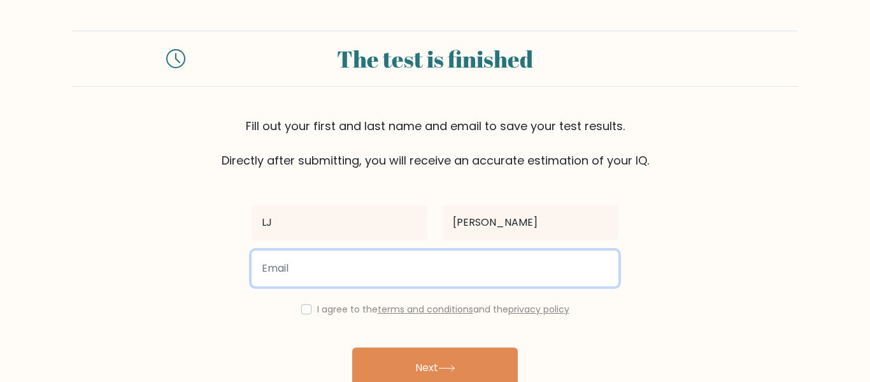
click at [448, 257] on input "email" at bounding box center [435, 268] width 367 height 36
type input "roach3945@gmail.com"
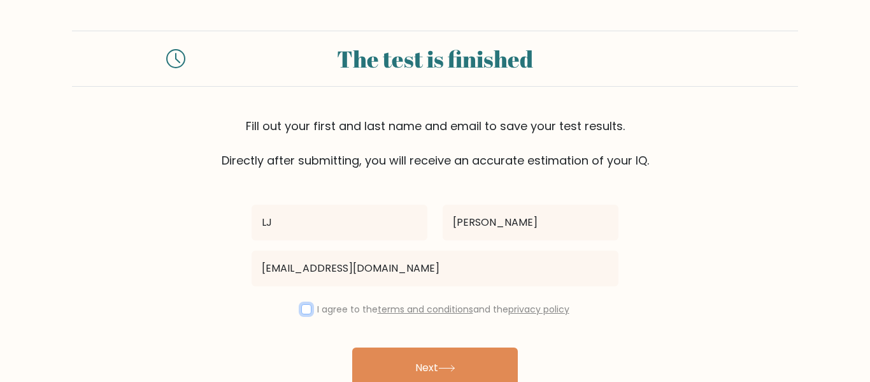
click at [306, 311] on input "checkbox" at bounding box center [306, 309] width 10 height 10
checkbox input "true"
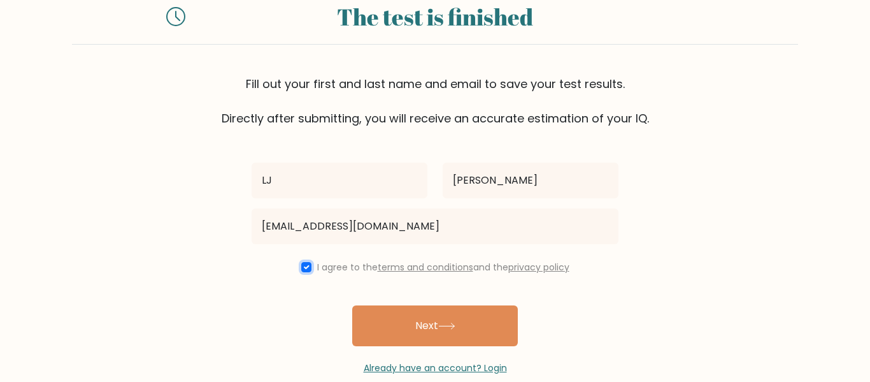
scroll to position [66, 0]
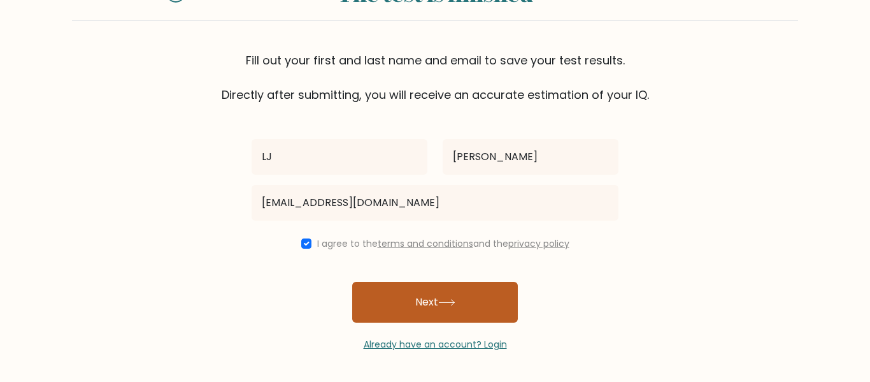
click at [471, 312] on button "Next" at bounding box center [435, 302] width 166 height 41
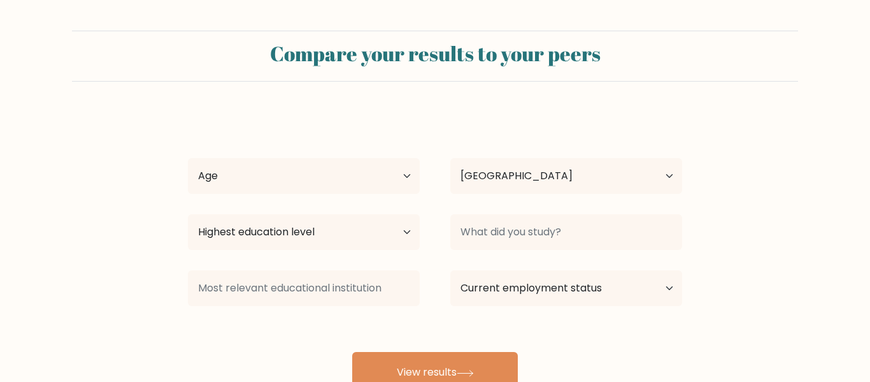
select select "US"
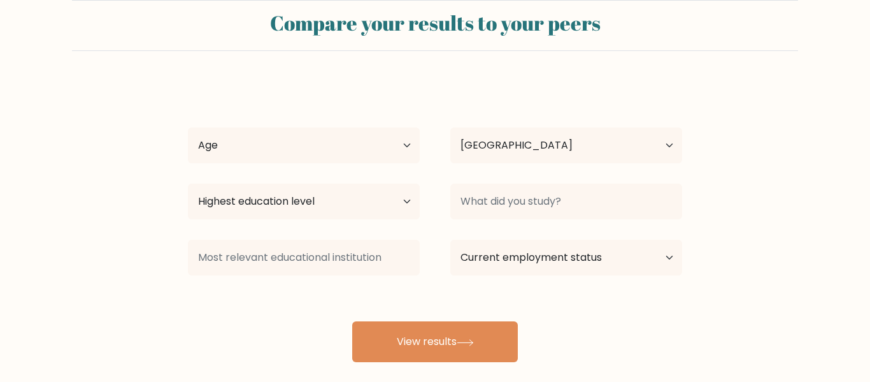
scroll to position [17, 0]
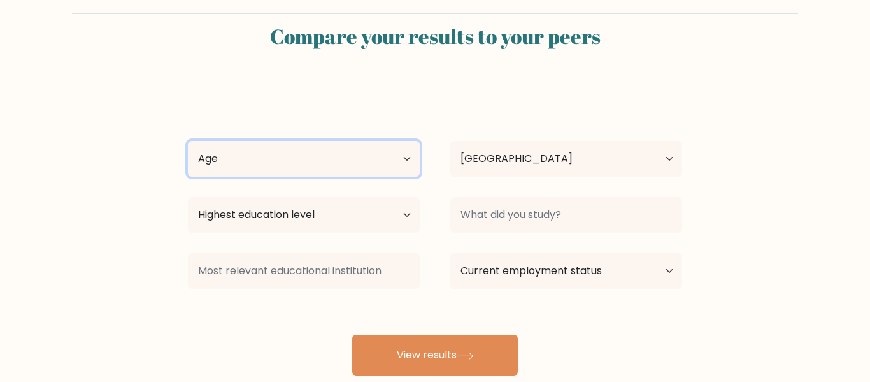
click at [306, 162] on select "Age Under [DEMOGRAPHIC_DATA] [DEMOGRAPHIC_DATA] [DEMOGRAPHIC_DATA] [DEMOGRAPHIC…" at bounding box center [304, 159] width 232 height 36
select select "min_18"
click at [188, 141] on select "Age Under [DEMOGRAPHIC_DATA] [DEMOGRAPHIC_DATA] [DEMOGRAPHIC_DATA] [DEMOGRAPHIC…" at bounding box center [304, 159] width 232 height 36
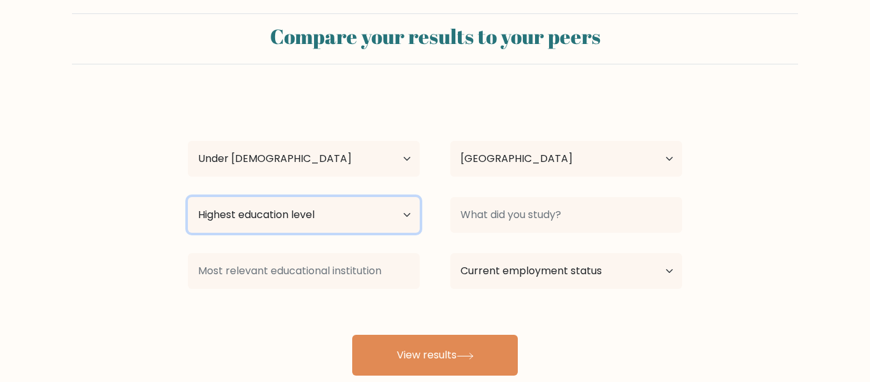
click at [320, 208] on select "Highest education level No schooling Primary Lower Secondary Upper Secondary Oc…" at bounding box center [304, 215] width 232 height 36
select select "upper_secondary"
click at [188, 197] on select "Highest education level No schooling Primary Lower Secondary Upper Secondary Oc…" at bounding box center [304, 215] width 232 height 36
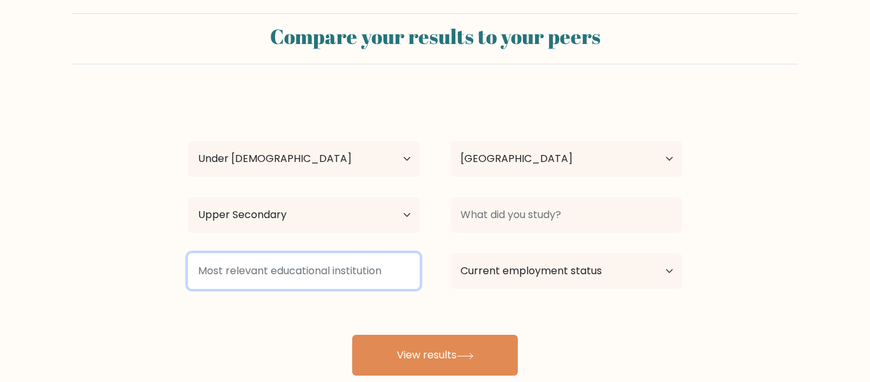
click at [354, 270] on input at bounding box center [304, 271] width 232 height 36
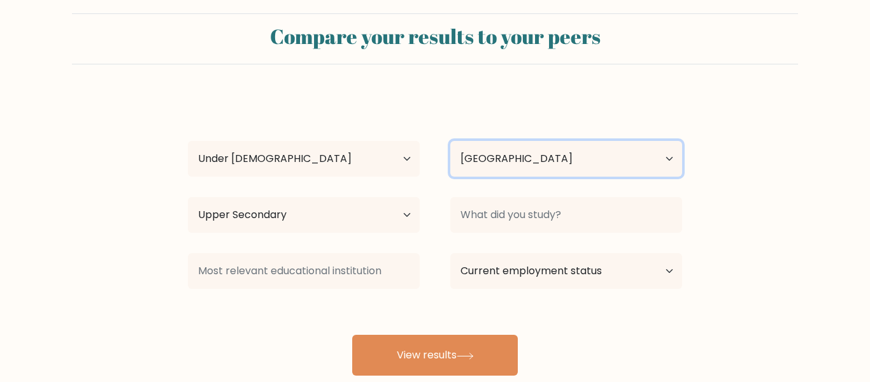
click at [566, 152] on select "Country [GEOGRAPHIC_DATA] [GEOGRAPHIC_DATA] [GEOGRAPHIC_DATA] [US_STATE] [GEOGR…" at bounding box center [566, 159] width 232 height 36
click at [586, 159] on select "Country [GEOGRAPHIC_DATA] [GEOGRAPHIC_DATA] [GEOGRAPHIC_DATA] [US_STATE] [GEOGR…" at bounding box center [566, 159] width 232 height 36
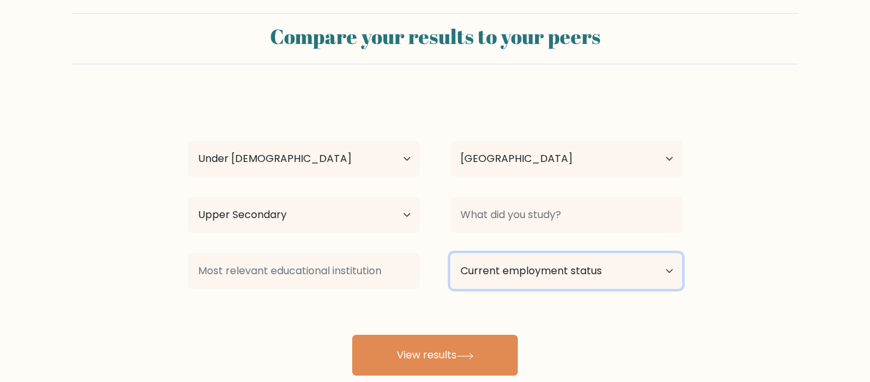
click at [568, 278] on select "Current employment status Employed Student Retired Other / prefer not to answer" at bounding box center [566, 271] width 232 height 36
select select "other"
click at [450, 253] on select "Current employment status Employed Student Retired Other / prefer not to answer" at bounding box center [566, 271] width 232 height 36
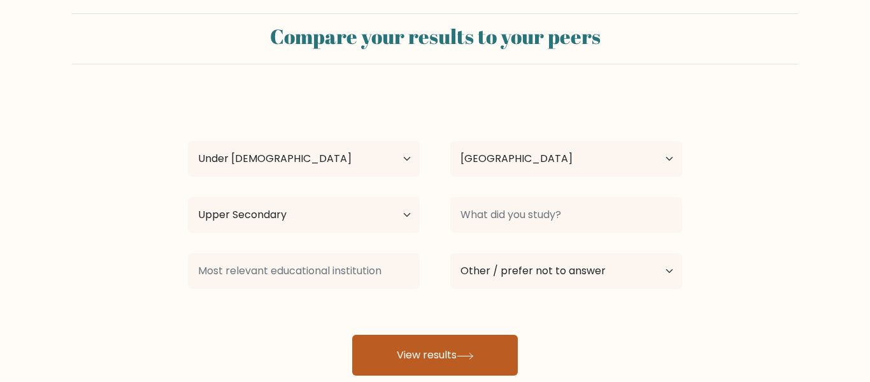
click at [480, 357] on button "View results" at bounding box center [435, 354] width 166 height 41
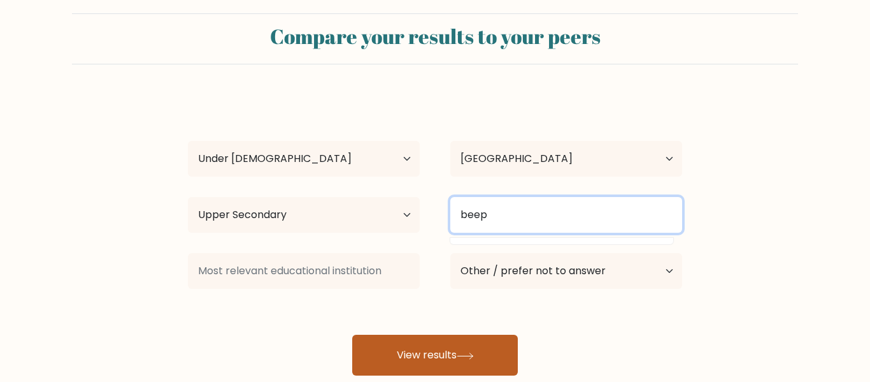
type input "beep"
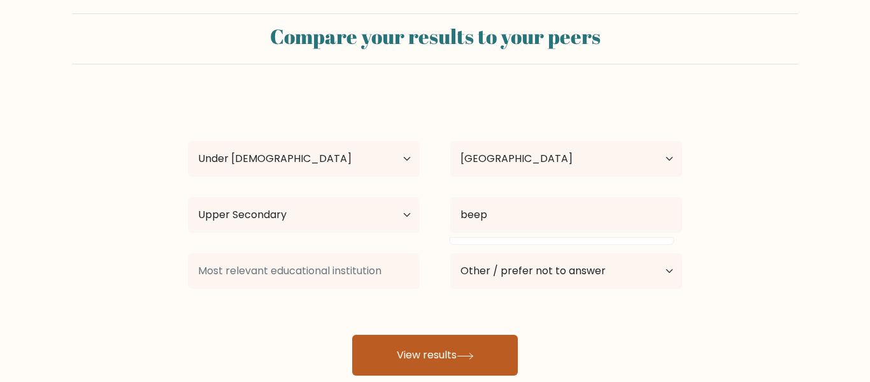
click at [408, 353] on button "View results" at bounding box center [435, 354] width 166 height 41
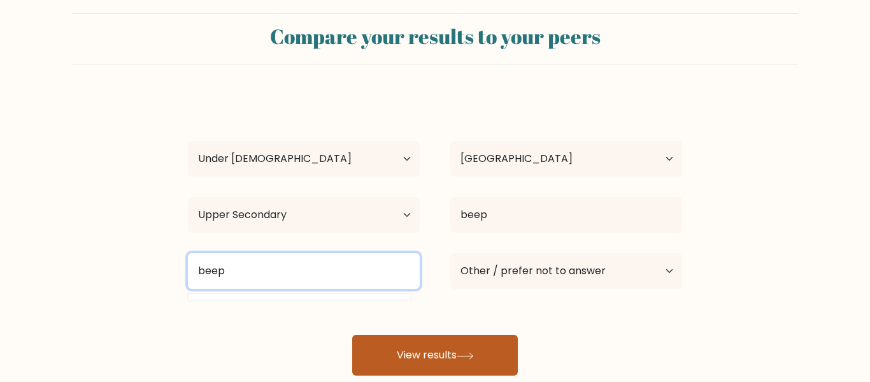
type input "beep"
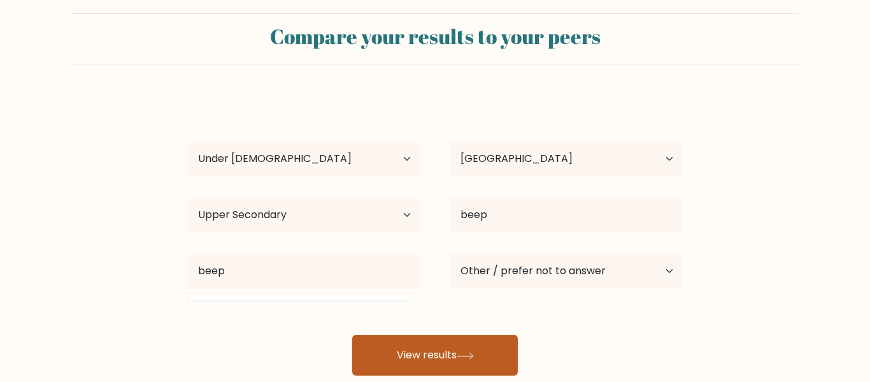
click at [396, 363] on button "View results" at bounding box center [435, 354] width 166 height 41
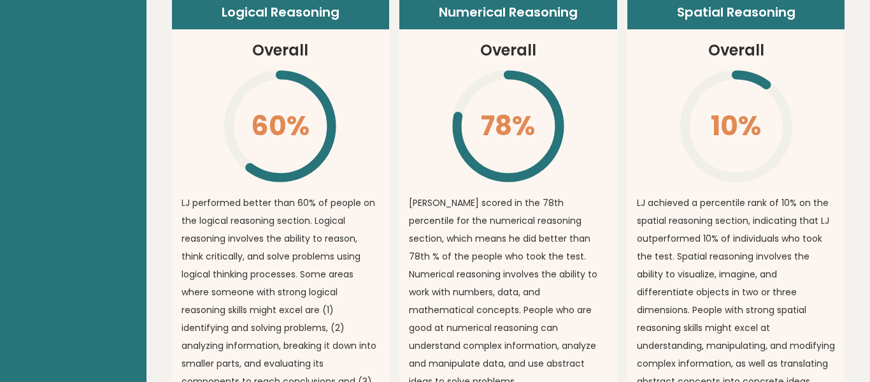
scroll to position [946, 0]
